Goal: Task Accomplishment & Management: Manage account settings

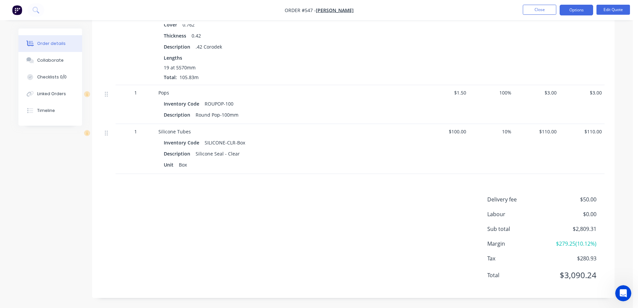
scroll to position [488, 0]
click at [17, 8] on img "button" at bounding box center [17, 10] width 10 height 10
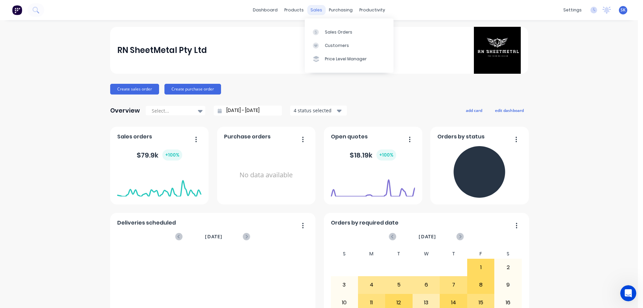
click at [313, 10] on div "sales" at bounding box center [316, 10] width 18 height 10
click at [326, 29] on div "Sales Orders" at bounding box center [338, 32] width 27 height 6
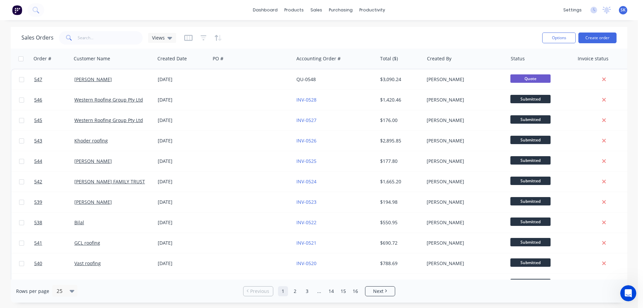
click at [12, 12] on img at bounding box center [17, 10] width 10 height 10
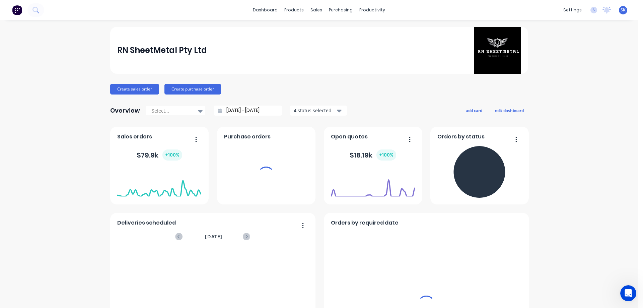
click at [235, 112] on input "[DATE] - [DATE]" at bounding box center [251, 111] width 58 height 10
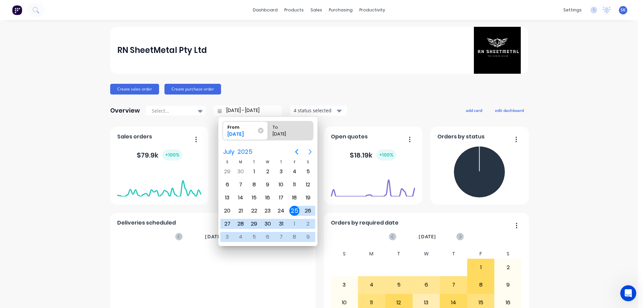
click at [306, 151] on button "Next page" at bounding box center [309, 151] width 13 height 13
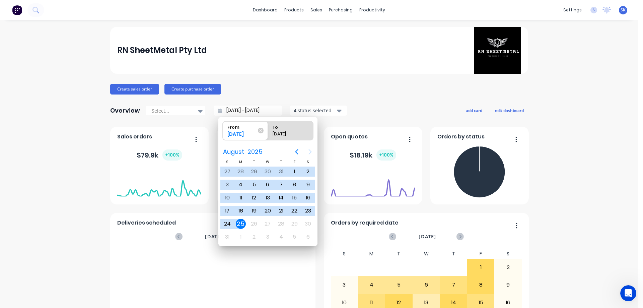
click at [241, 227] on div "25" at bounding box center [241, 224] width 10 height 10
type input "[DATE] - [DATE]"
radio input "false"
radio input "true"
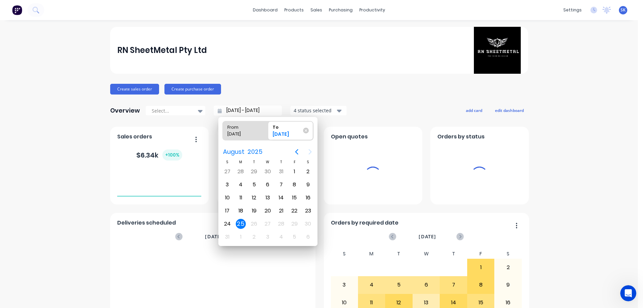
click at [298, 110] on div "4 status selected" at bounding box center [315, 110] width 42 height 7
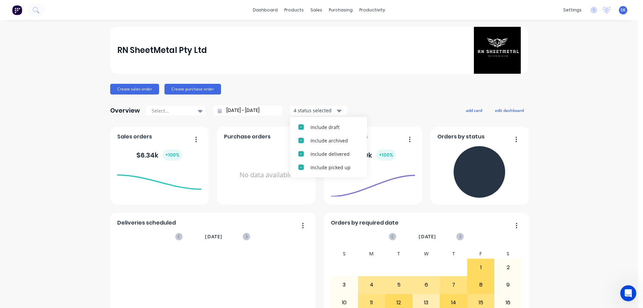
click at [301, 126] on div "button" at bounding box center [300, 126] width 13 height 13
